Goal: Information Seeking & Learning: Learn about a topic

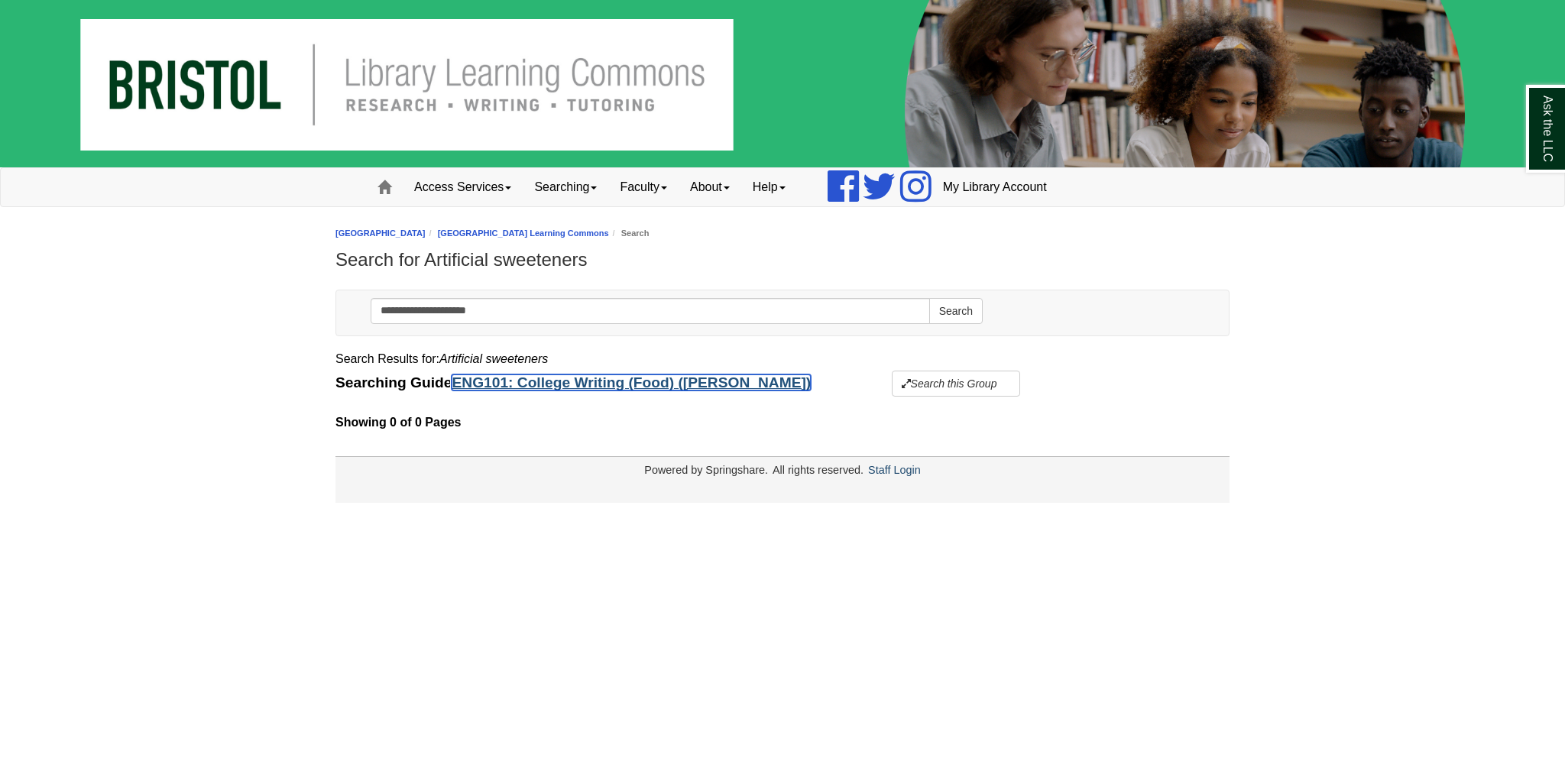
click at [574, 386] on link "ENG101: College Writing (Food) ([PERSON_NAME])" at bounding box center [631, 382] width 359 height 16
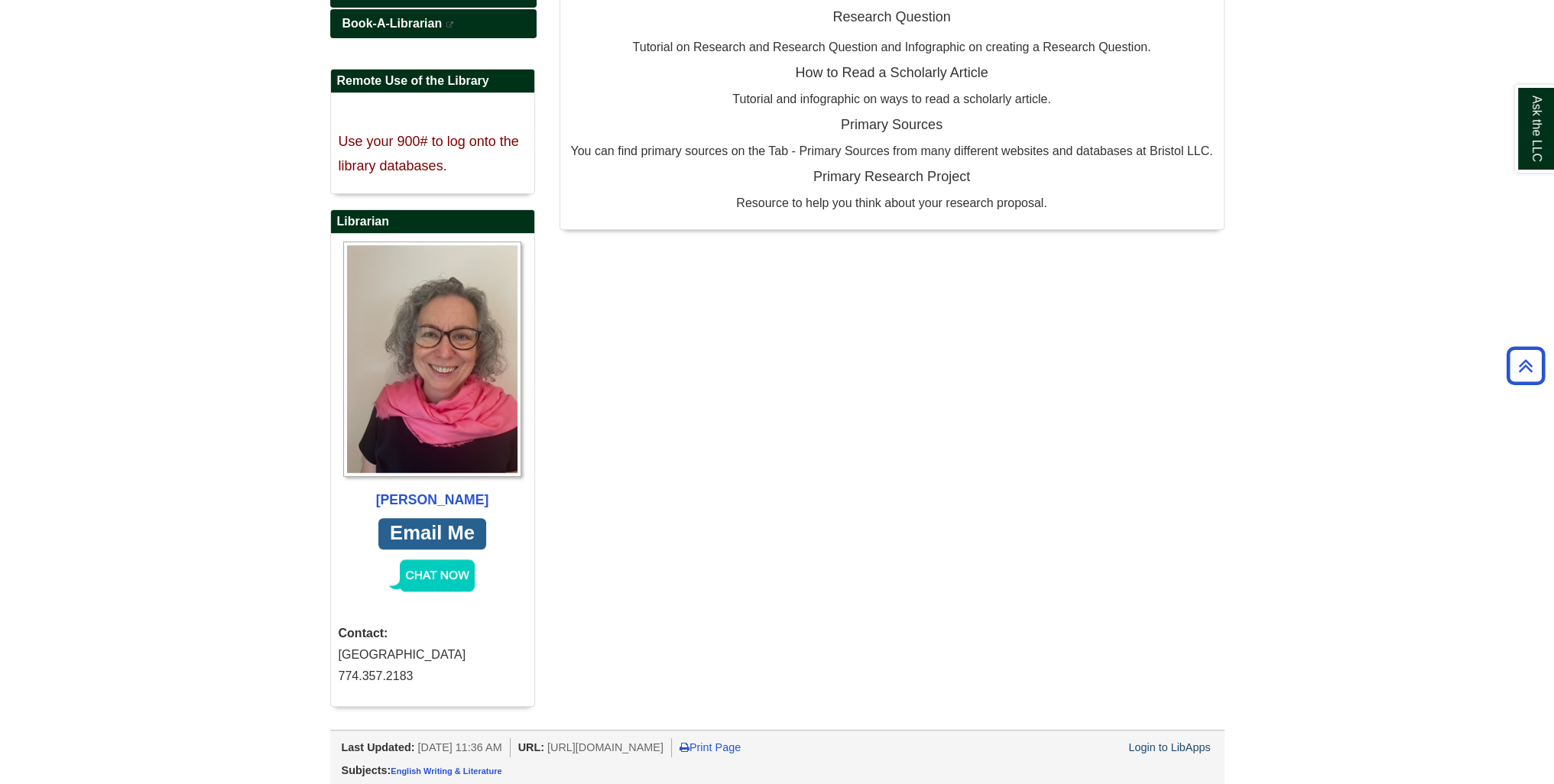
scroll to position [148, 0]
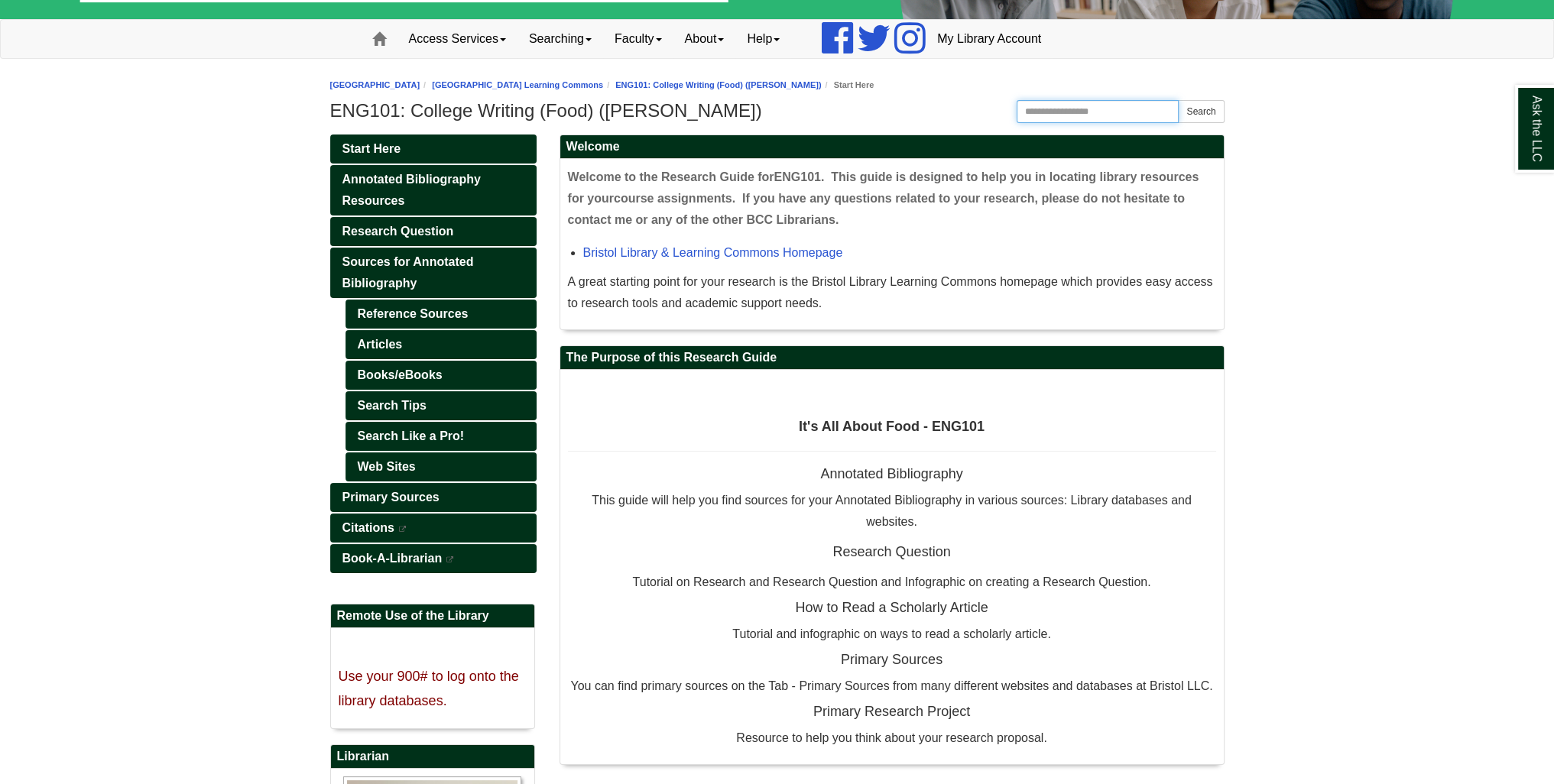
click at [1091, 110] on input "Search this Guide" at bounding box center [1098, 111] width 163 height 23
type input "**********"
click at [1205, 113] on button "Search" at bounding box center [1201, 111] width 46 height 23
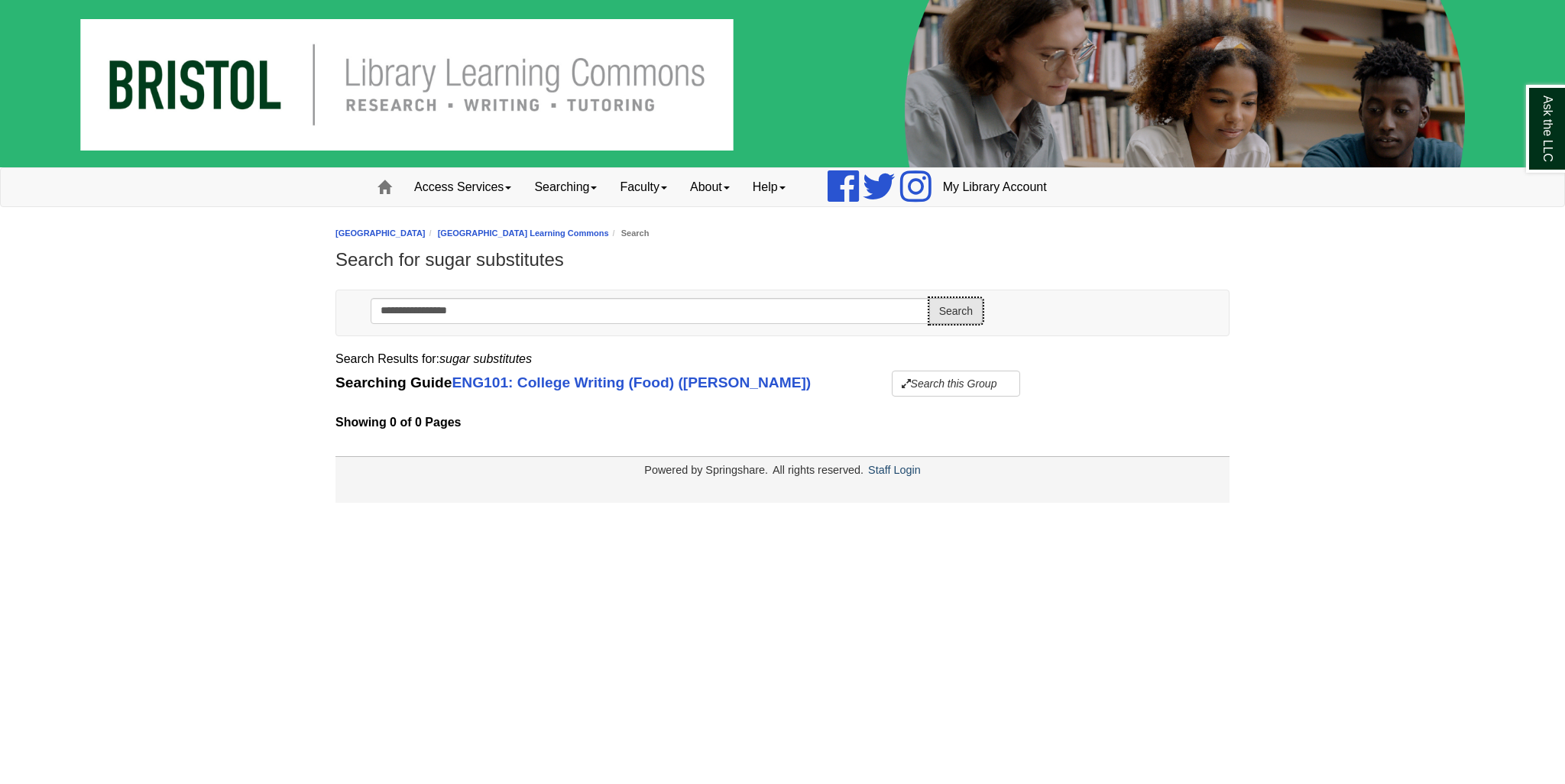
click at [960, 309] on button "Search" at bounding box center [956, 311] width 54 height 26
click at [892, 388] on button "Search this Group" at bounding box center [957, 383] width 129 height 26
click at [551, 381] on link "Subject & Course Guides" at bounding box center [540, 382] width 176 height 16
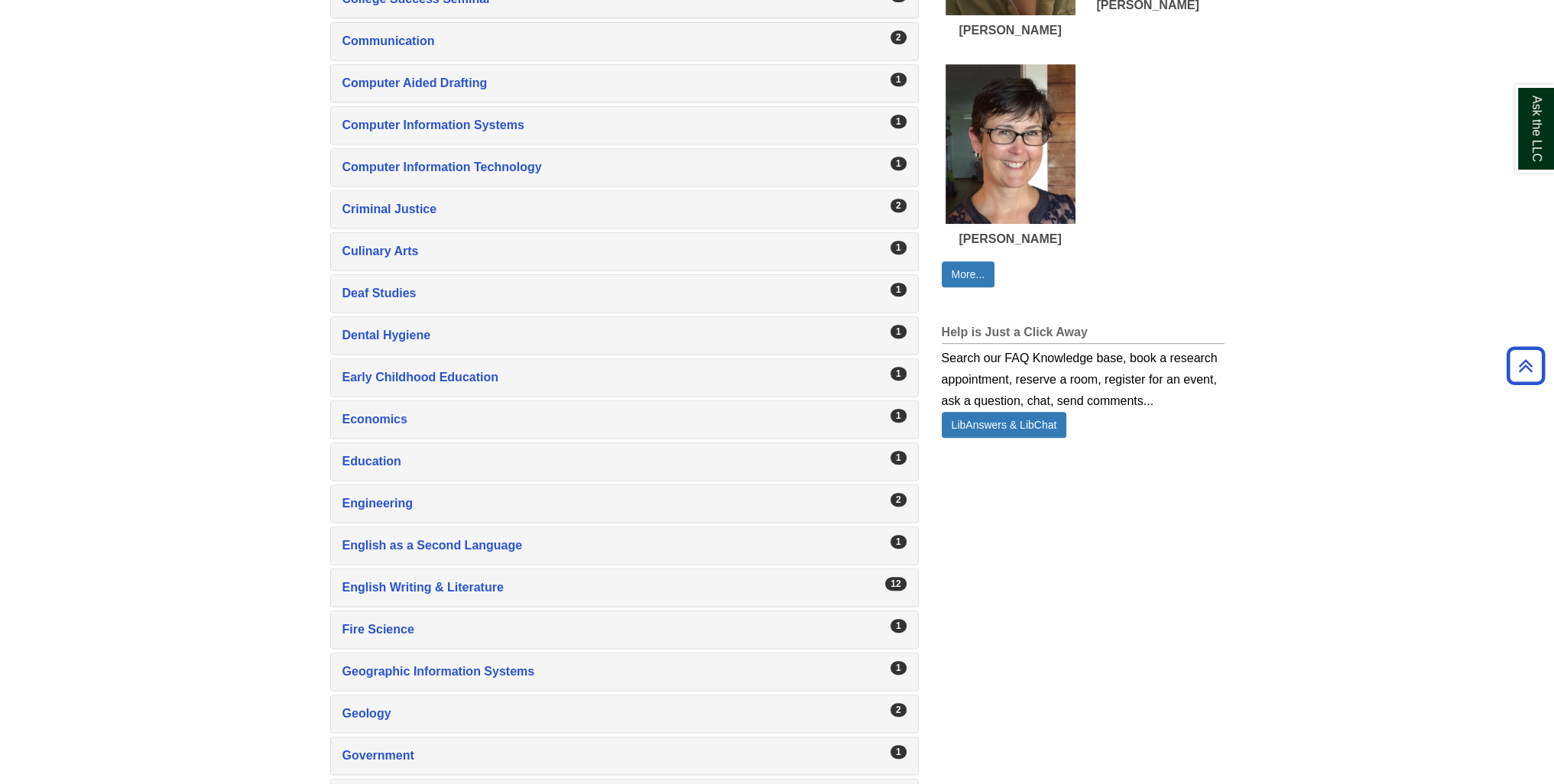
scroll to position [917, 0]
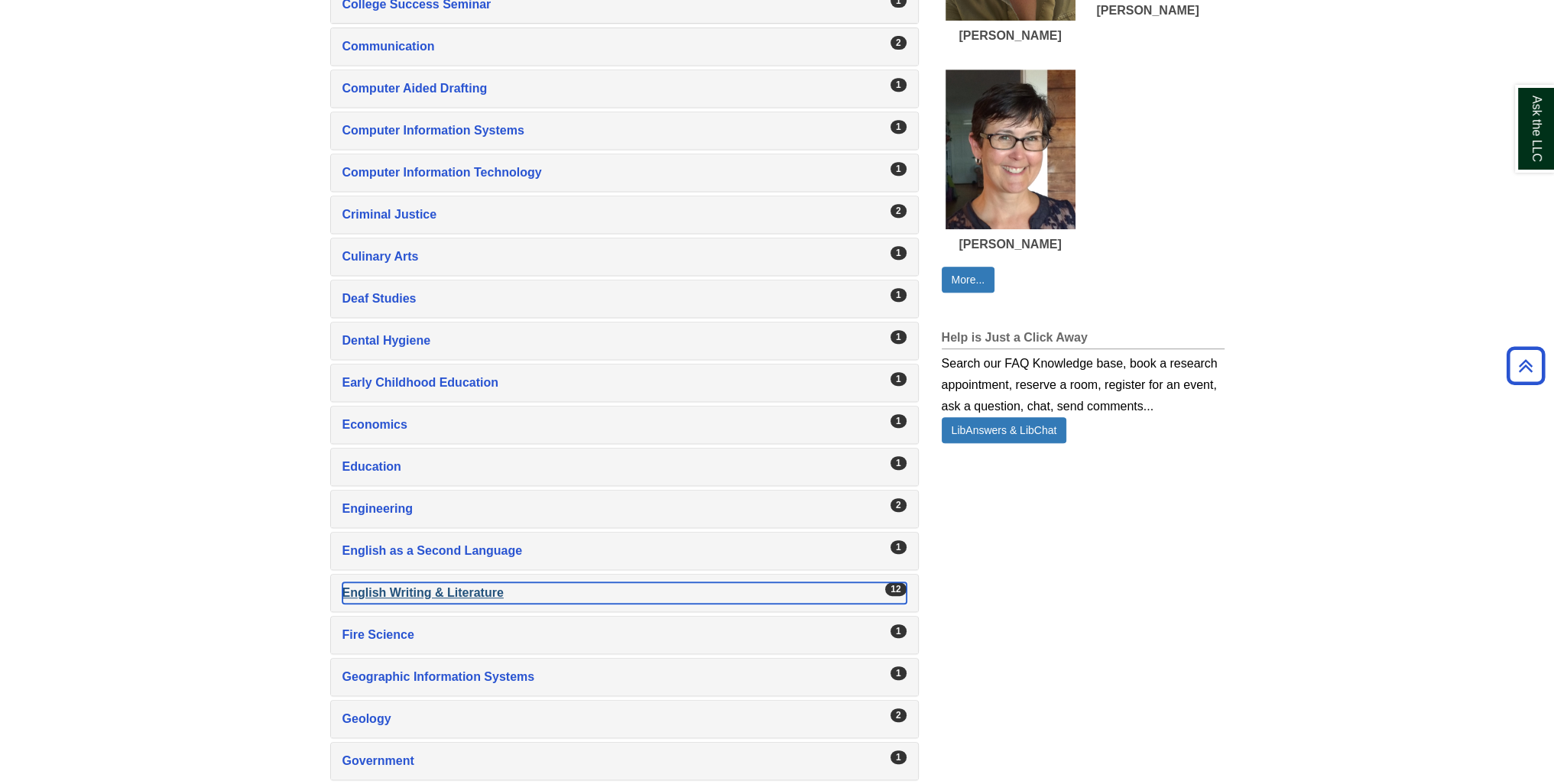
click at [425, 582] on div "English Writing & Literature , 12 guides" at bounding box center [624, 592] width 564 height 21
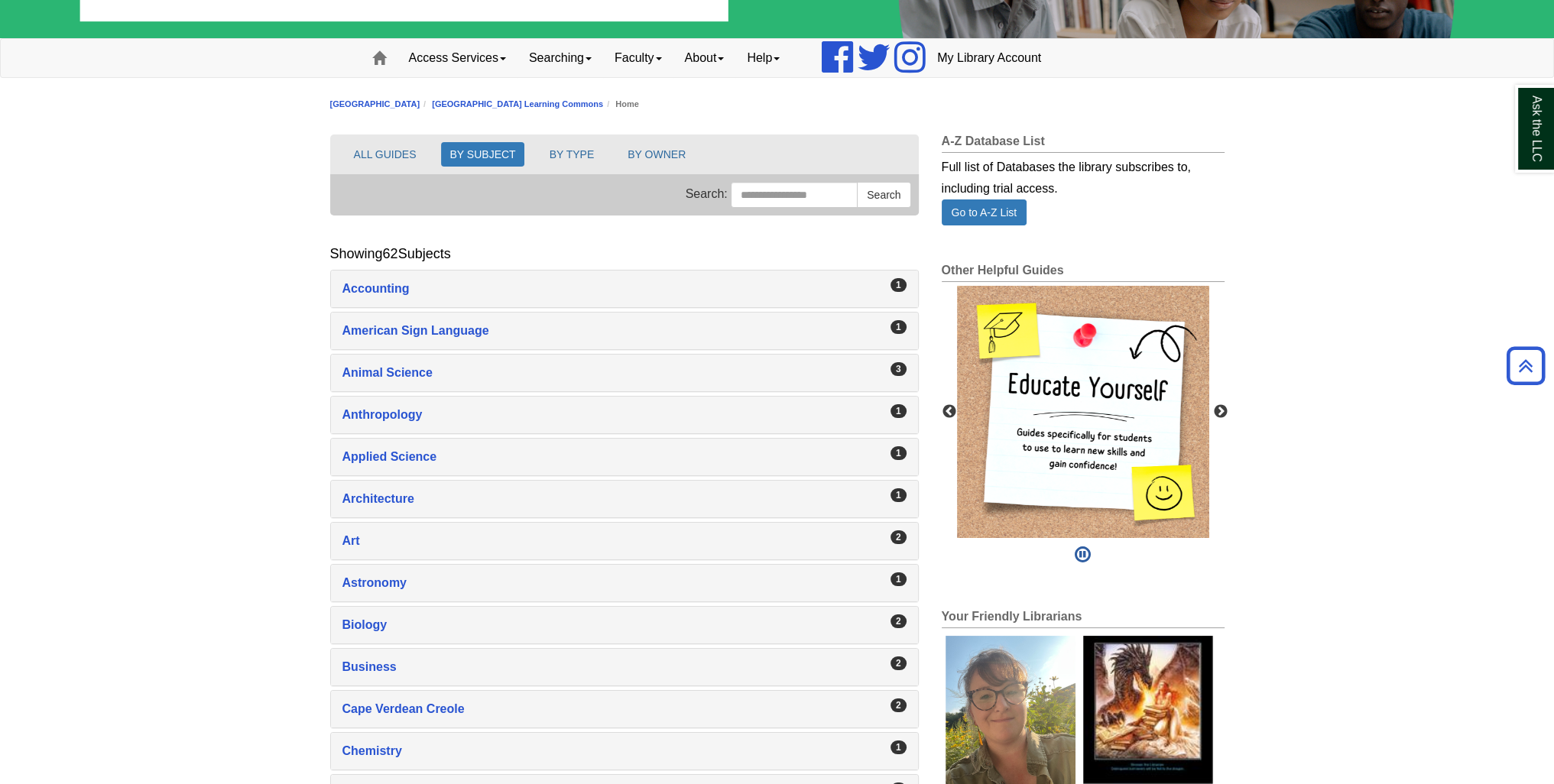
scroll to position [0, 0]
